Goal: Task Accomplishment & Management: Use online tool/utility

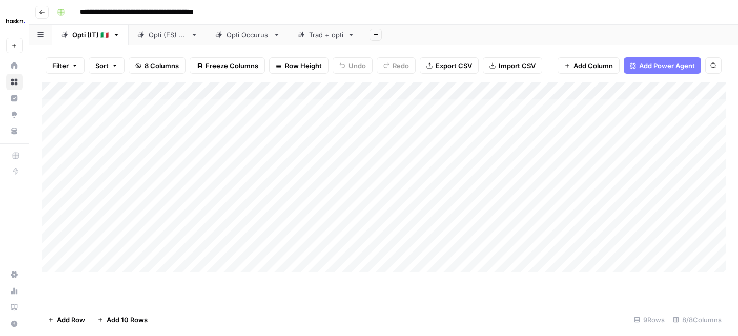
click at [163, 37] on div "Opti (ES) 🇪🇸" at bounding box center [168, 35] width 38 height 10
click at [102, 264] on div "Add Column" at bounding box center [384, 177] width 684 height 191
click at [102, 243] on div "Add Column" at bounding box center [384, 186] width 684 height 208
click at [95, 266] on div "Add Column" at bounding box center [384, 186] width 684 height 208
click at [160, 246] on div "Add Column" at bounding box center [384, 186] width 684 height 208
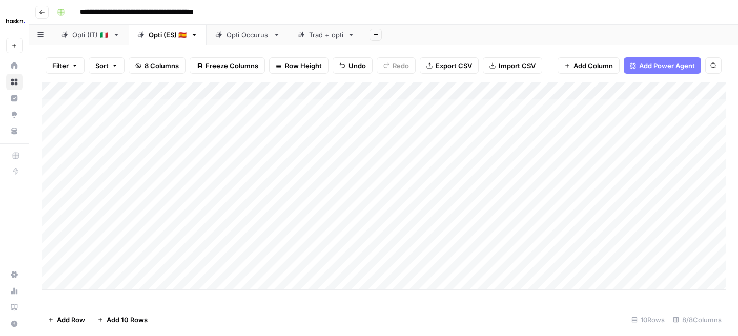
click at [175, 244] on div "Add Column" at bounding box center [384, 186] width 684 height 208
click at [175, 244] on textarea at bounding box center [216, 247] width 164 height 14
type textarea "**********"
click at [382, 253] on div "Add Column" at bounding box center [384, 186] width 684 height 208
click at [188, 267] on div "Add Column" at bounding box center [384, 186] width 684 height 208
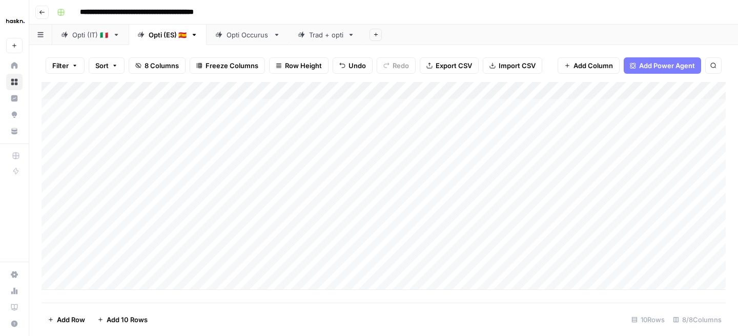
click at [263, 247] on div "Add Column" at bounding box center [384, 186] width 684 height 208
click at [261, 261] on div "Add Column" at bounding box center [384, 186] width 684 height 208
click at [347, 171] on div "Add Column" at bounding box center [384, 186] width 684 height 208
click at [278, 262] on div "Add Column" at bounding box center [384, 186] width 684 height 208
click at [358, 173] on div "Add Column" at bounding box center [384, 186] width 684 height 208
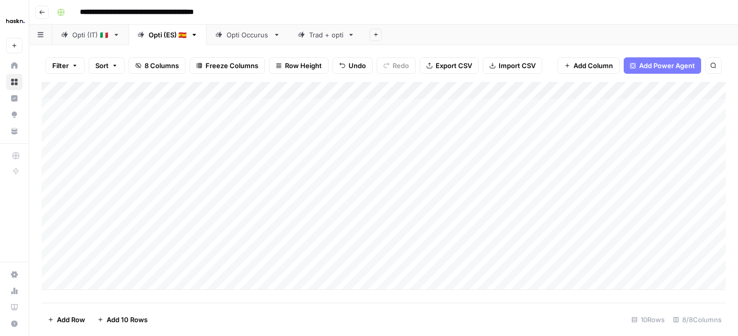
click at [347, 246] on div "Add Column" at bounding box center [384, 186] width 684 height 208
click at [346, 260] on div "Add Column" at bounding box center [384, 186] width 684 height 208
click at [536, 260] on div "Add Column" at bounding box center [384, 186] width 684 height 208
type textarea "**********"
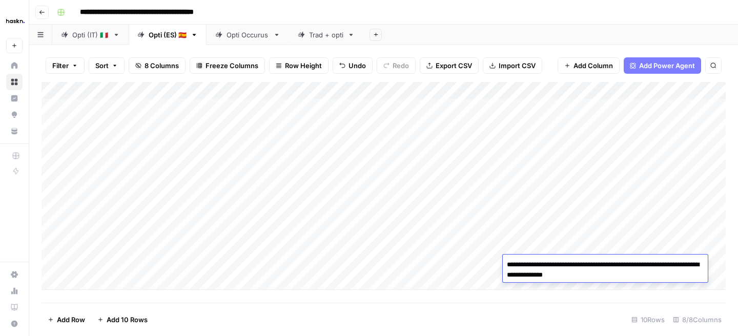
click at [444, 229] on div "Add Column" at bounding box center [384, 186] width 684 height 208
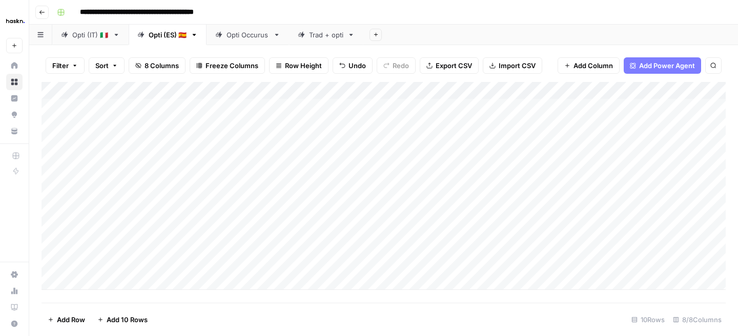
click at [519, 249] on div "Add Column" at bounding box center [384, 186] width 684 height 208
click at [461, 249] on div "Add Column" at bounding box center [384, 186] width 684 height 208
click at [445, 212] on div "Add Column" at bounding box center [384, 186] width 684 height 208
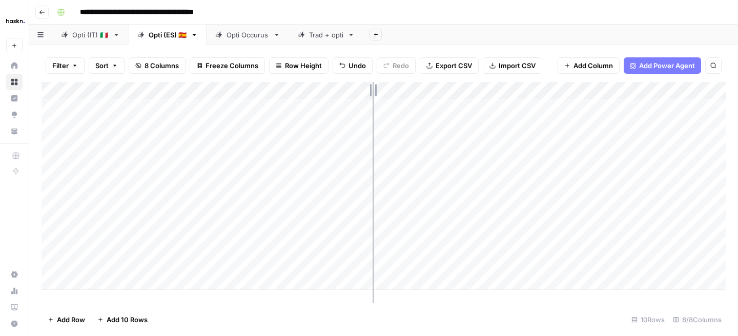
drag, startPoint x: 410, startPoint y: 89, endPoint x: 373, endPoint y: 89, distance: 37.4
click at [373, 89] on div "Add Column" at bounding box center [384, 186] width 684 height 208
click at [89, 35] on div "Opti (IT) 🇮🇹" at bounding box center [90, 35] width 36 height 10
click at [165, 36] on div "Opti (ES) 🇪🇸" at bounding box center [168, 35] width 38 height 10
click at [321, 39] on link "Trad + opti" at bounding box center [326, 35] width 74 height 20
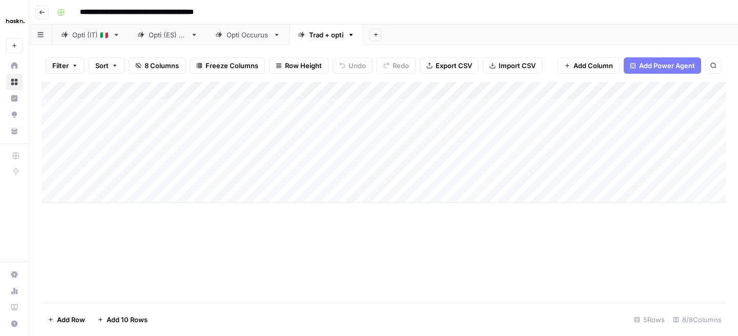
click at [245, 40] on link "Opti Occurus" at bounding box center [248, 35] width 83 height 20
click at [155, 40] on link "Opti (ES) 🇪🇸" at bounding box center [168, 35] width 78 height 20
